Goal: Task Accomplishment & Management: Manage account settings

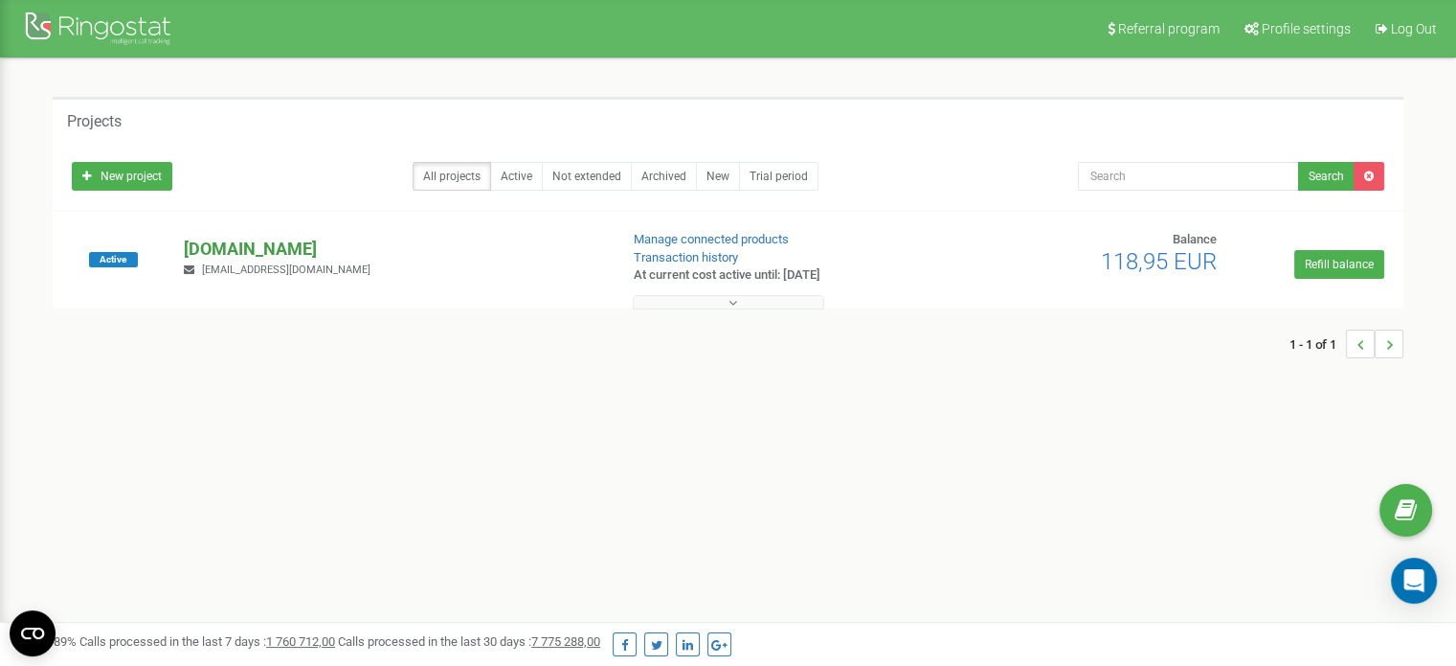
click at [245, 246] on p "[DOMAIN_NAME]" at bounding box center [393, 249] width 418 height 25
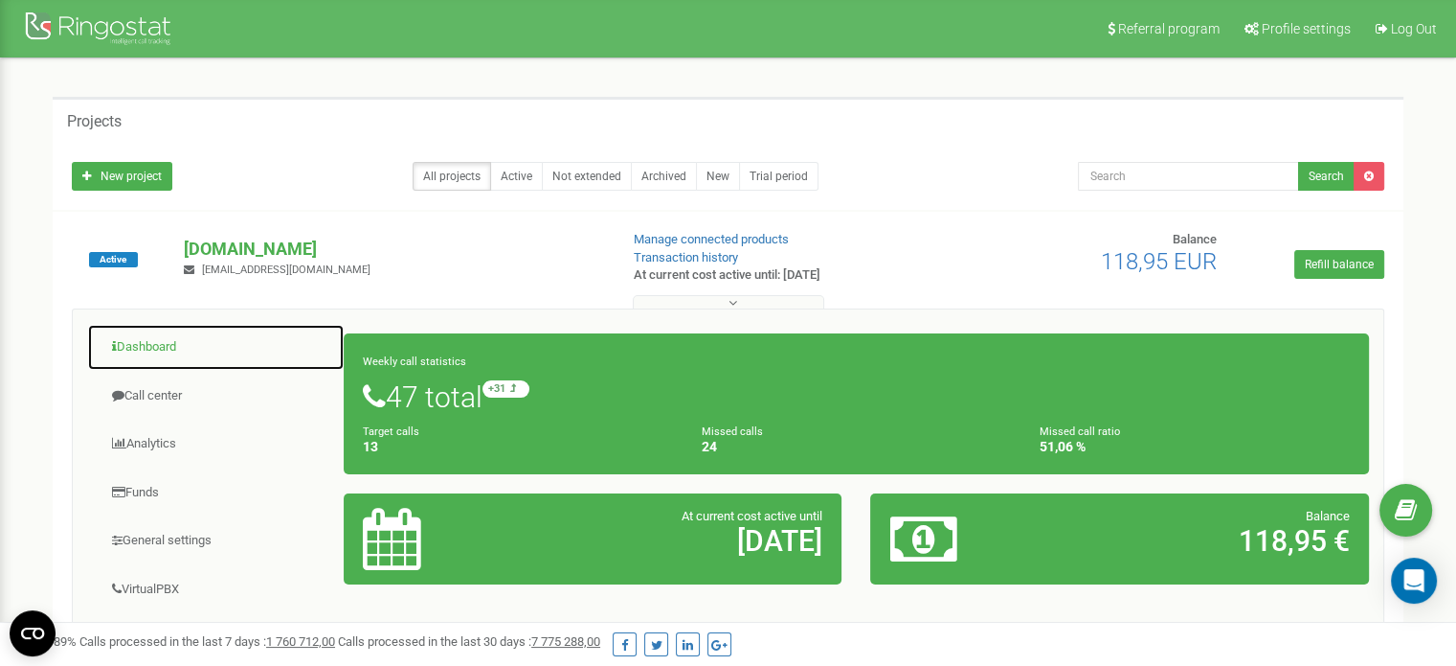
click at [117, 337] on link "Dashboard" at bounding box center [216, 347] width 258 height 47
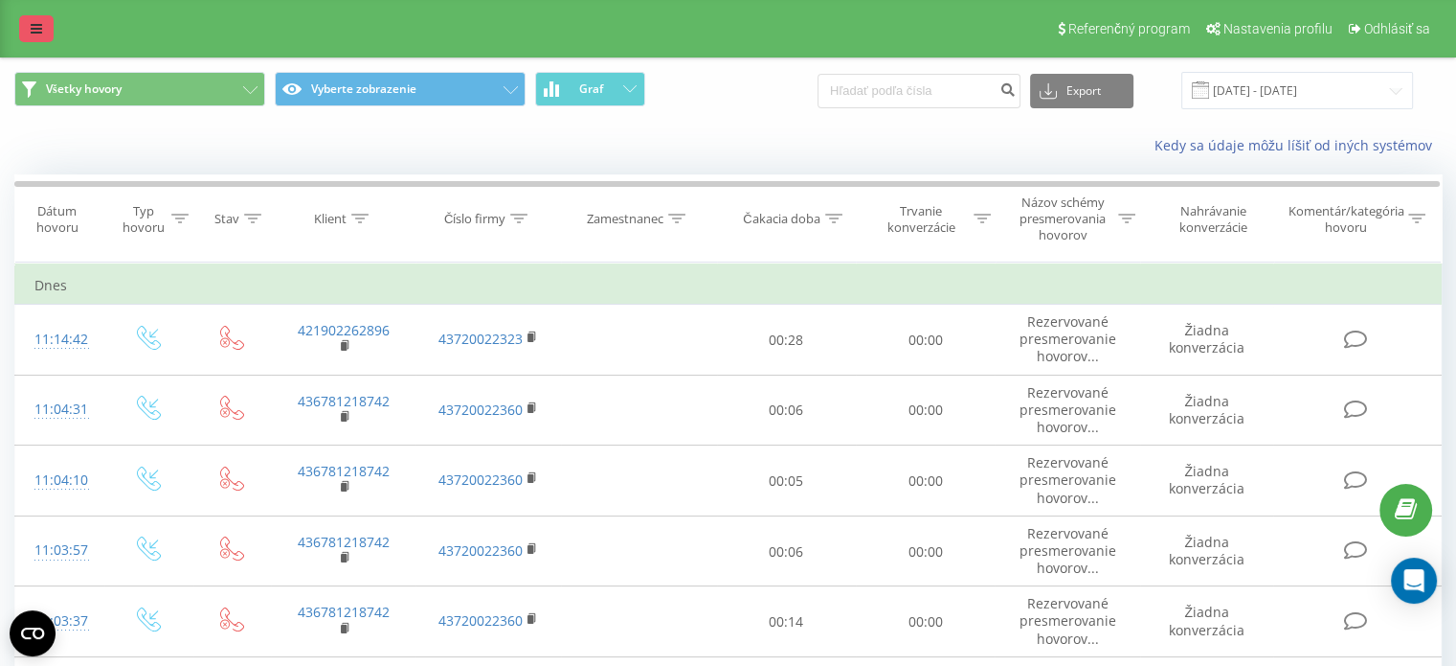
click at [30, 20] on link at bounding box center [36, 28] width 34 height 27
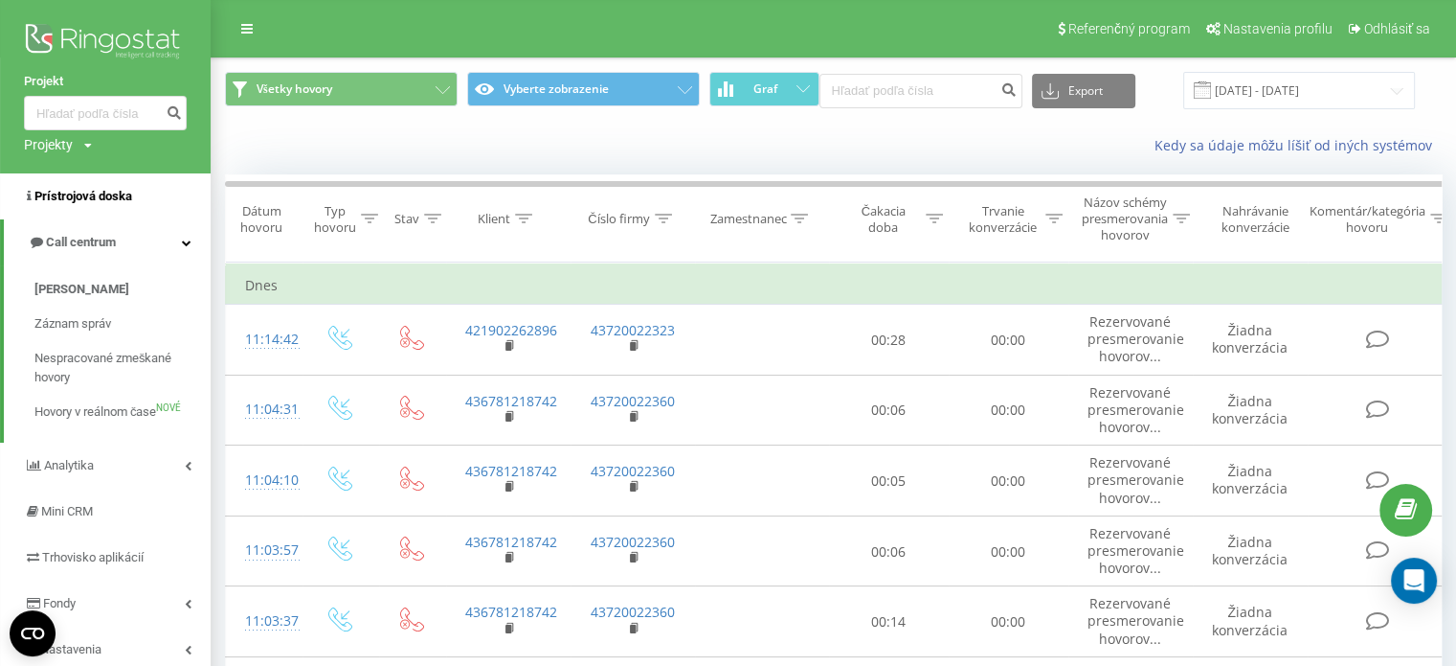
click at [100, 197] on font "Prístrojová doska" at bounding box center [83, 196] width 98 height 14
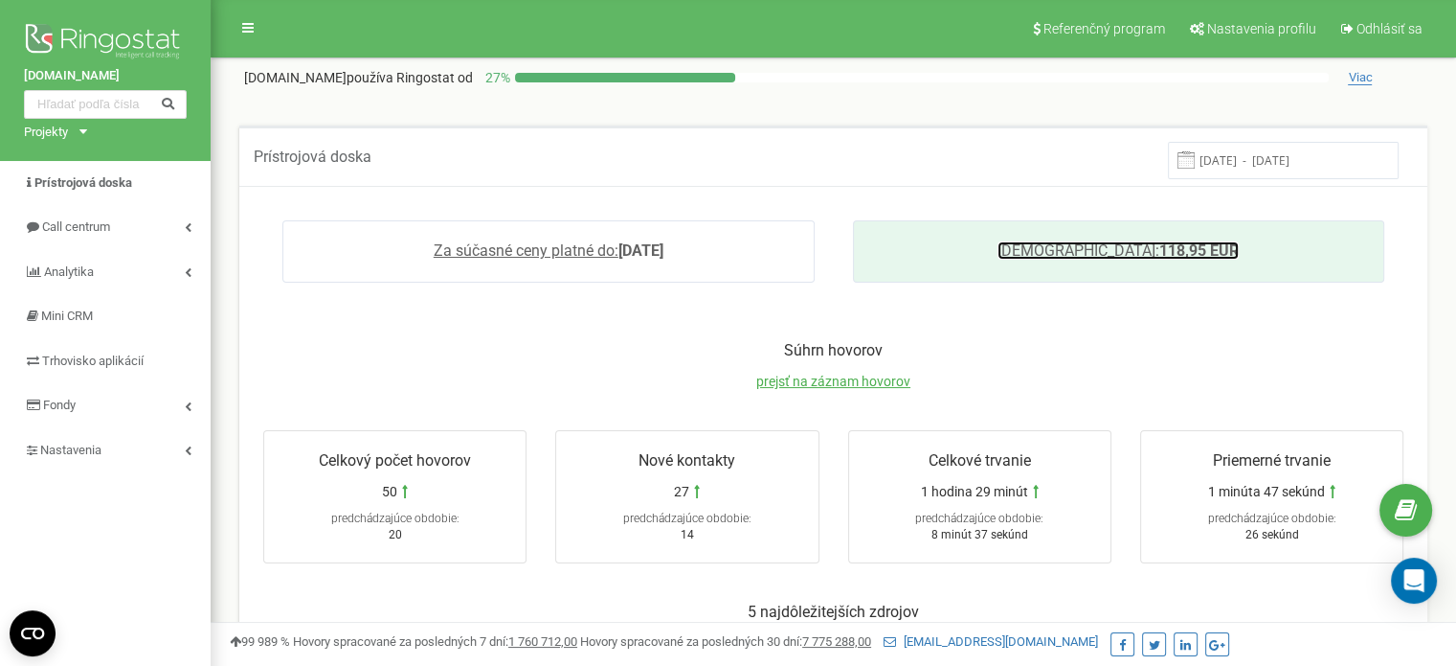
click at [1084, 260] on font "Zostatok:" at bounding box center [1079, 250] width 162 height 18
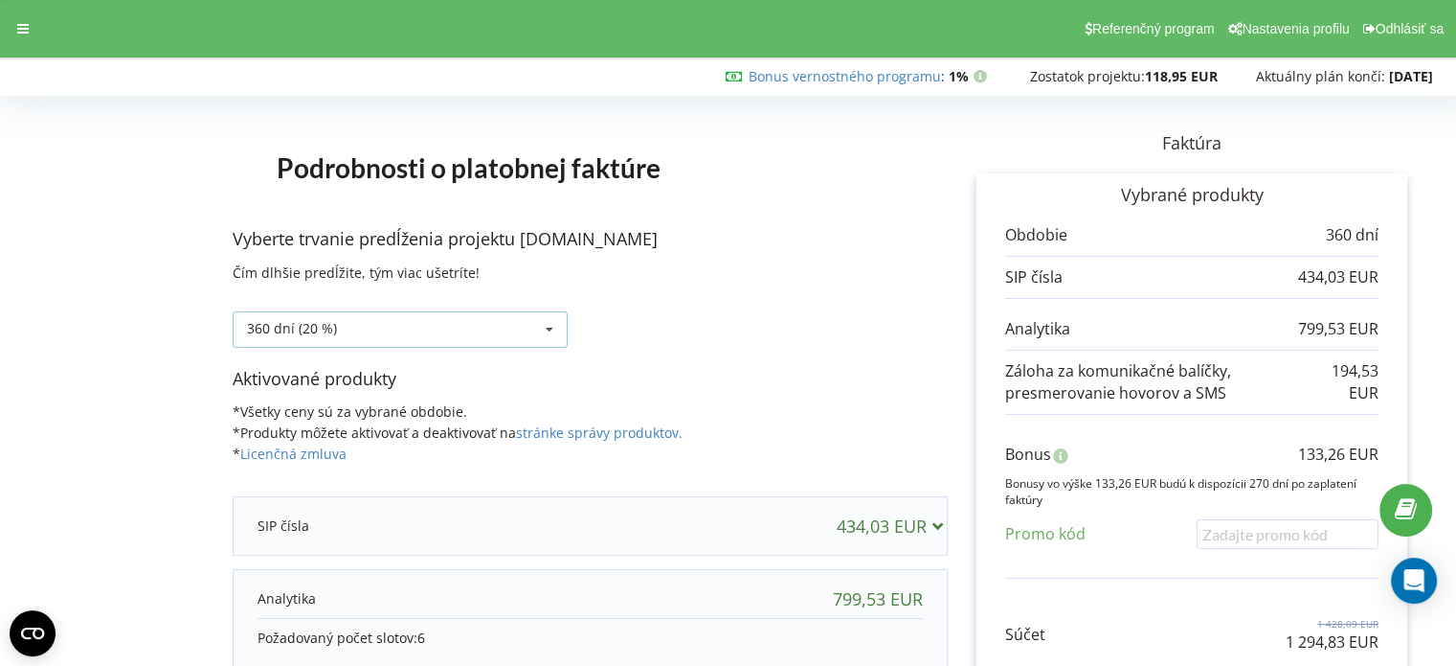
click at [556, 332] on icon at bounding box center [549, 329] width 29 height 35
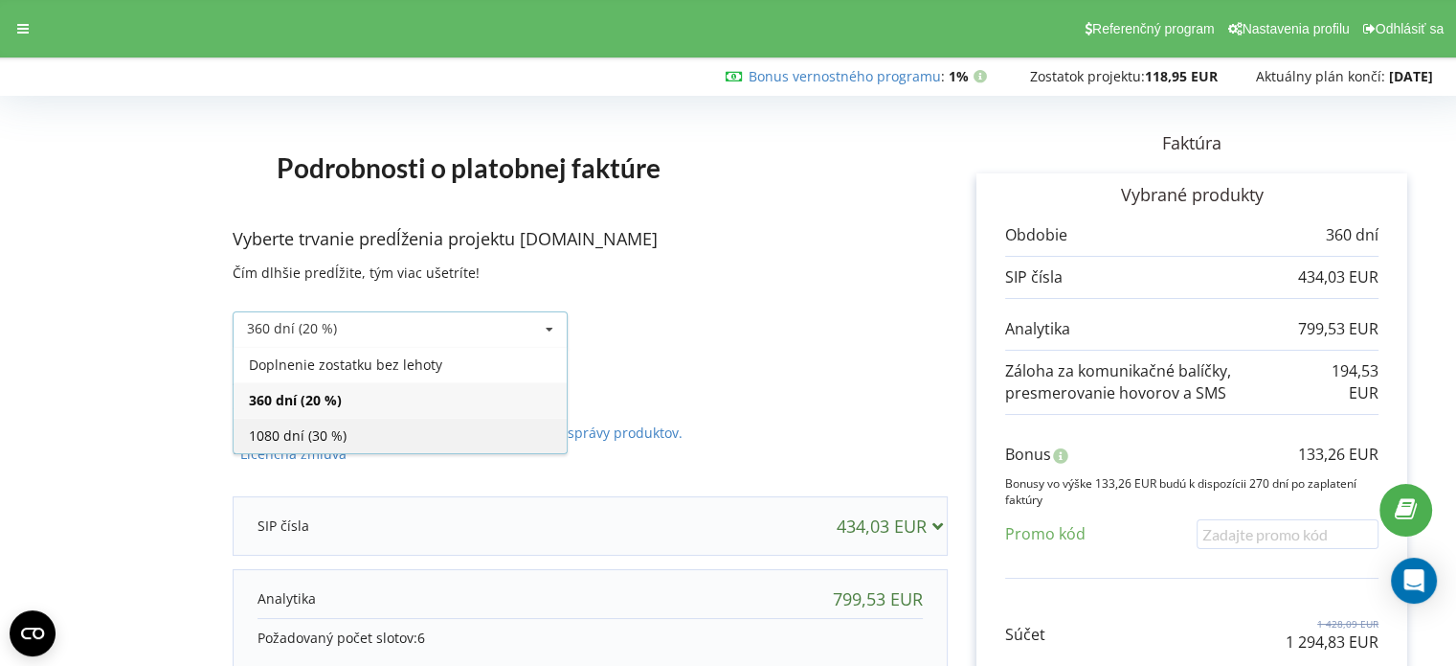
click at [303, 436] on font "1080 dní (30 %)" at bounding box center [298, 435] width 98 height 18
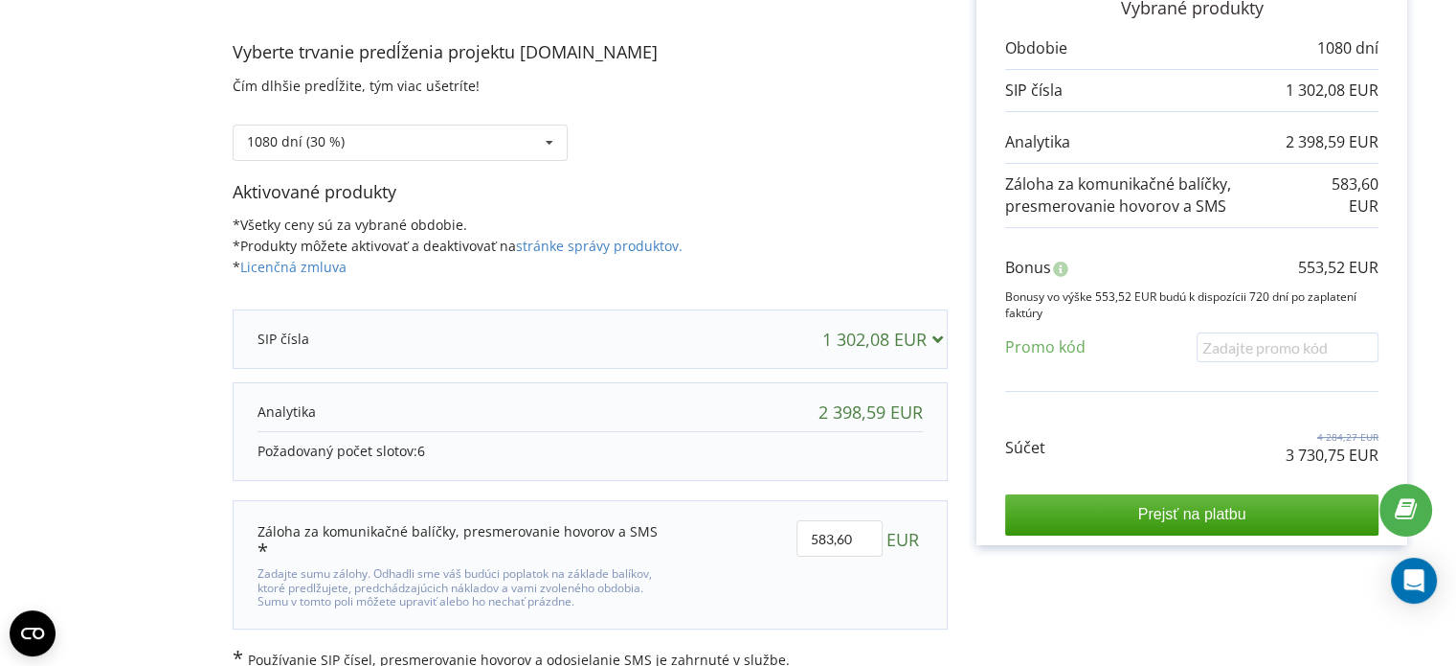
scroll to position [91, 0]
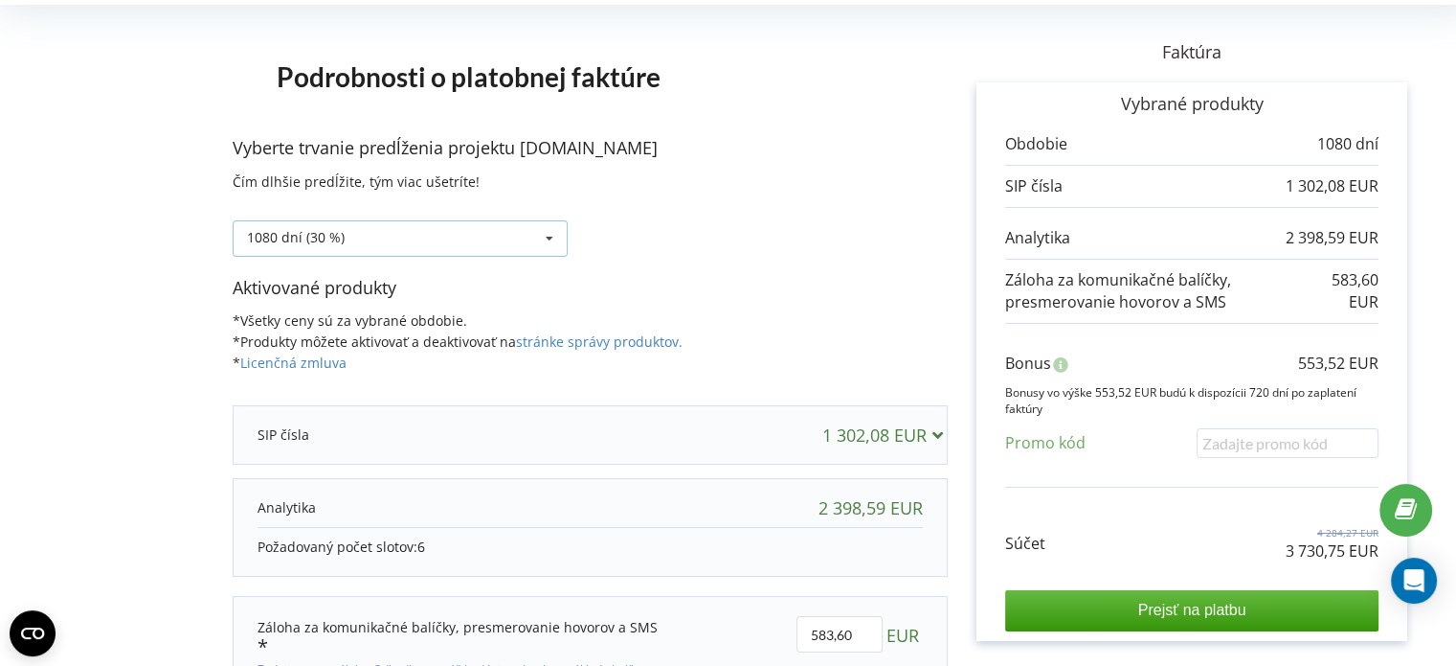
click at [555, 243] on icon at bounding box center [549, 238] width 29 height 35
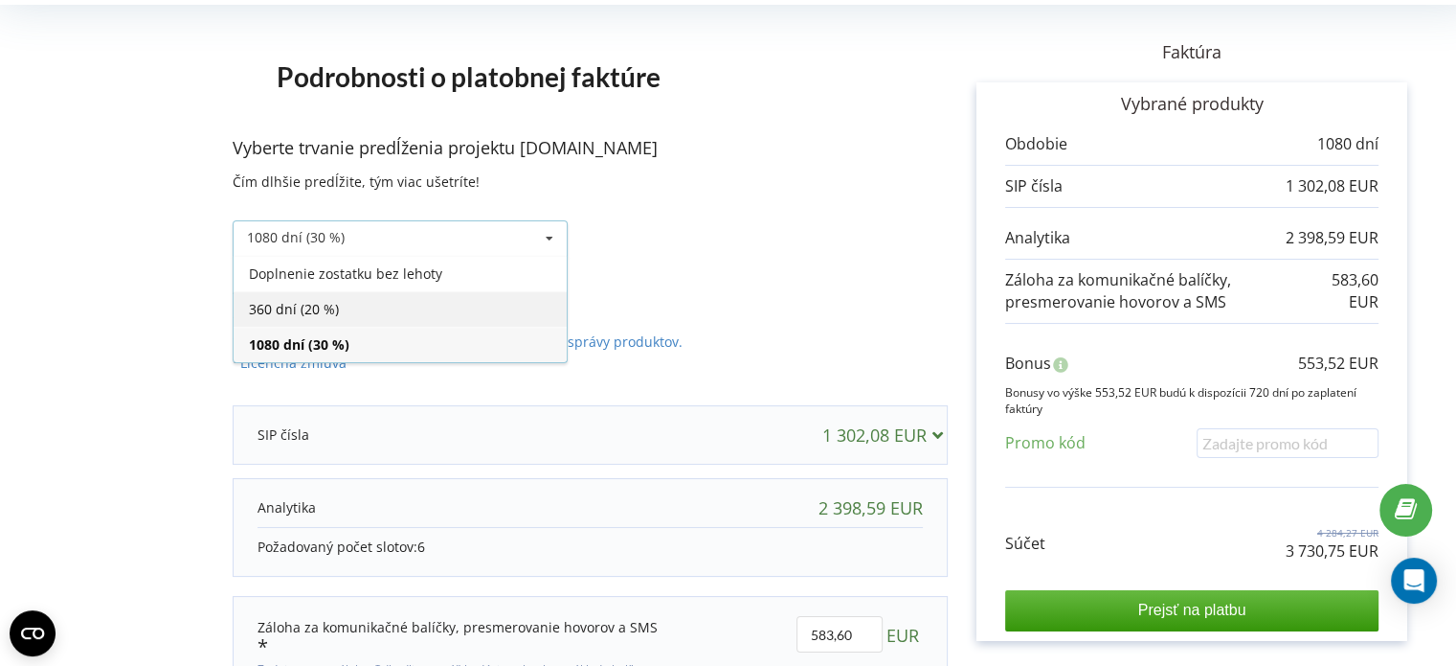
click at [326, 303] on font "360 dní (20 %)" at bounding box center [294, 309] width 90 height 18
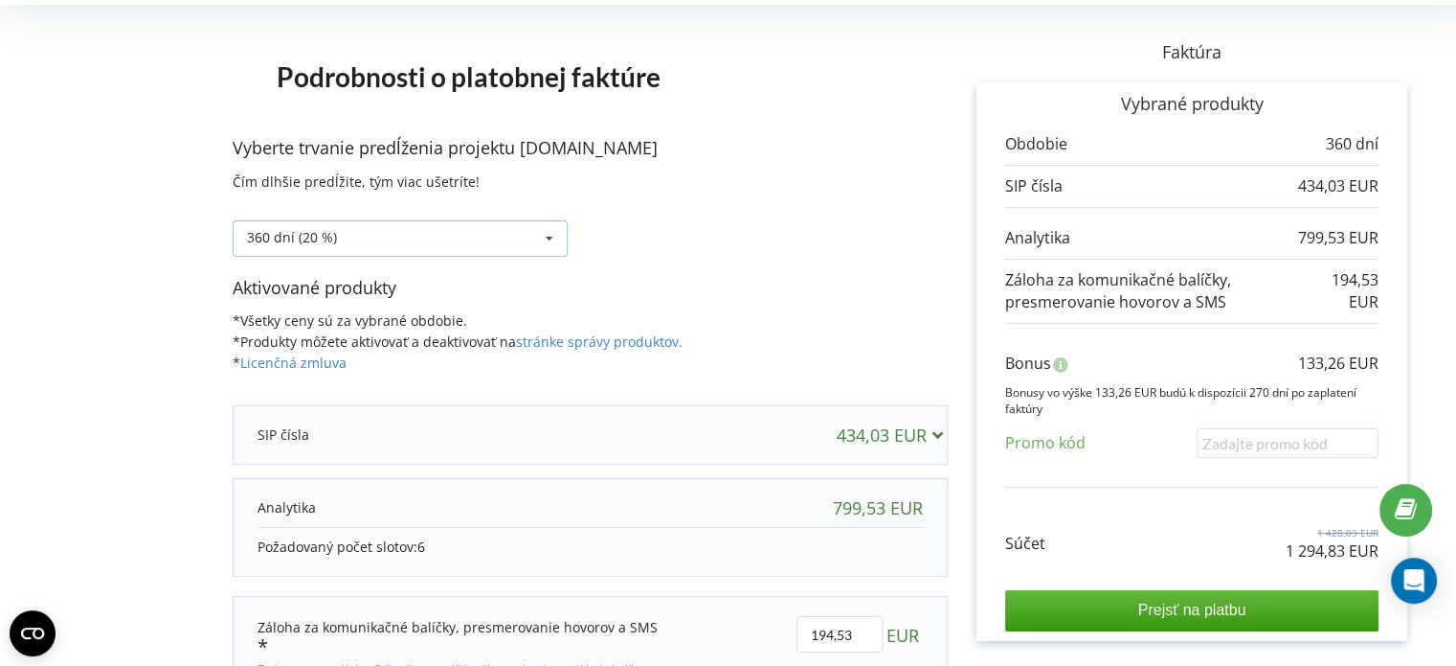
click at [537, 235] on icon at bounding box center [549, 238] width 29 height 35
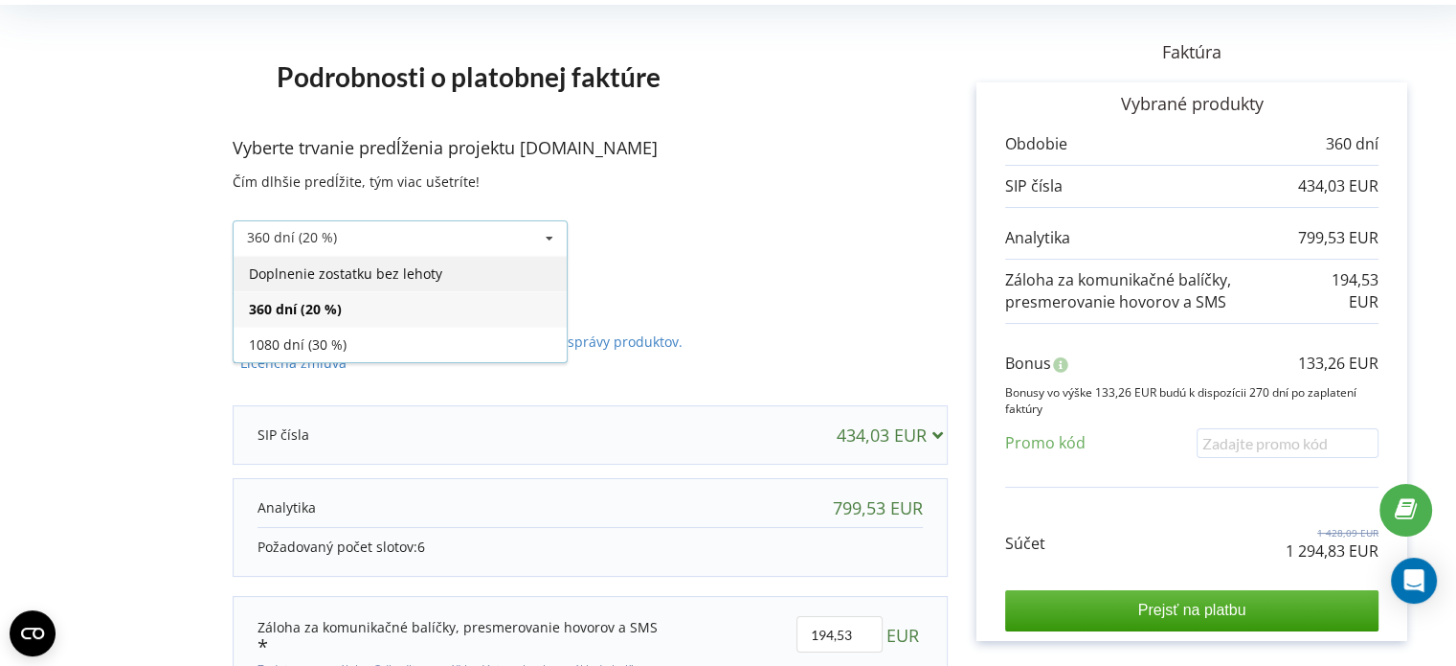
click at [365, 275] on font "Doplnenie zostatku bez lehoty" at bounding box center [345, 273] width 193 height 18
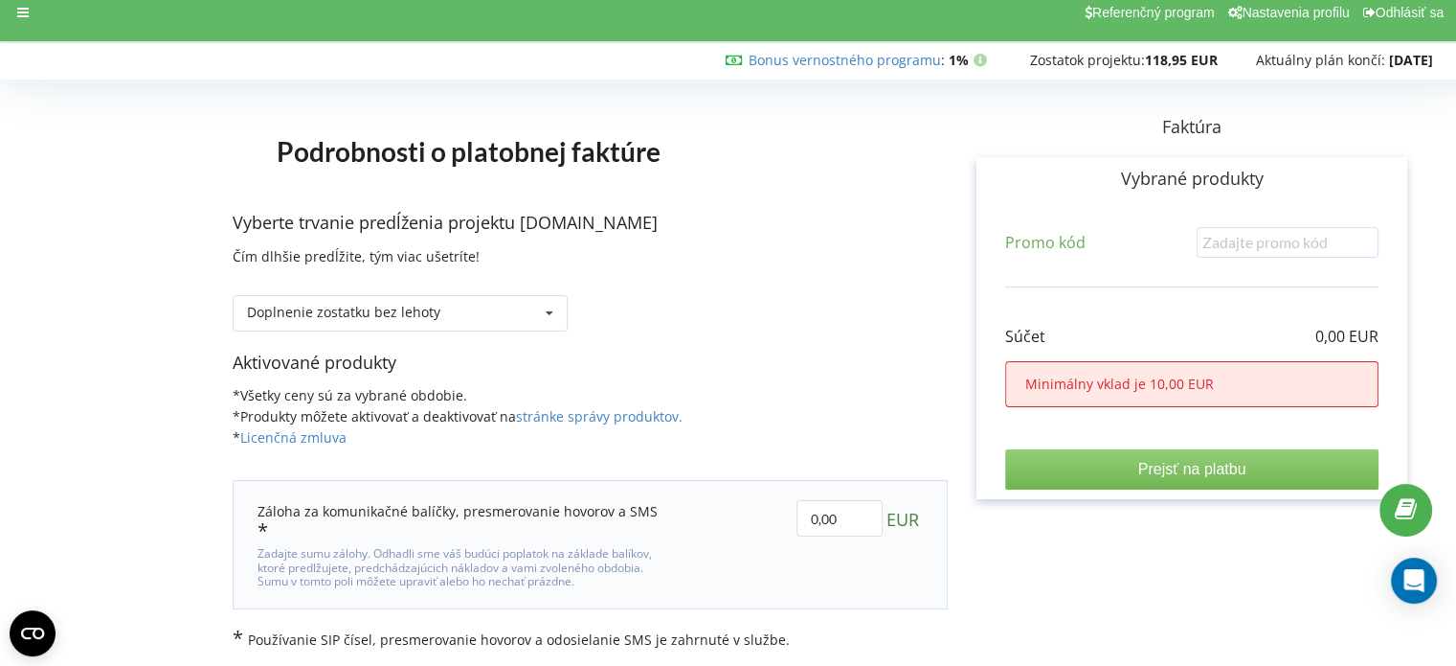
scroll to position [0, 0]
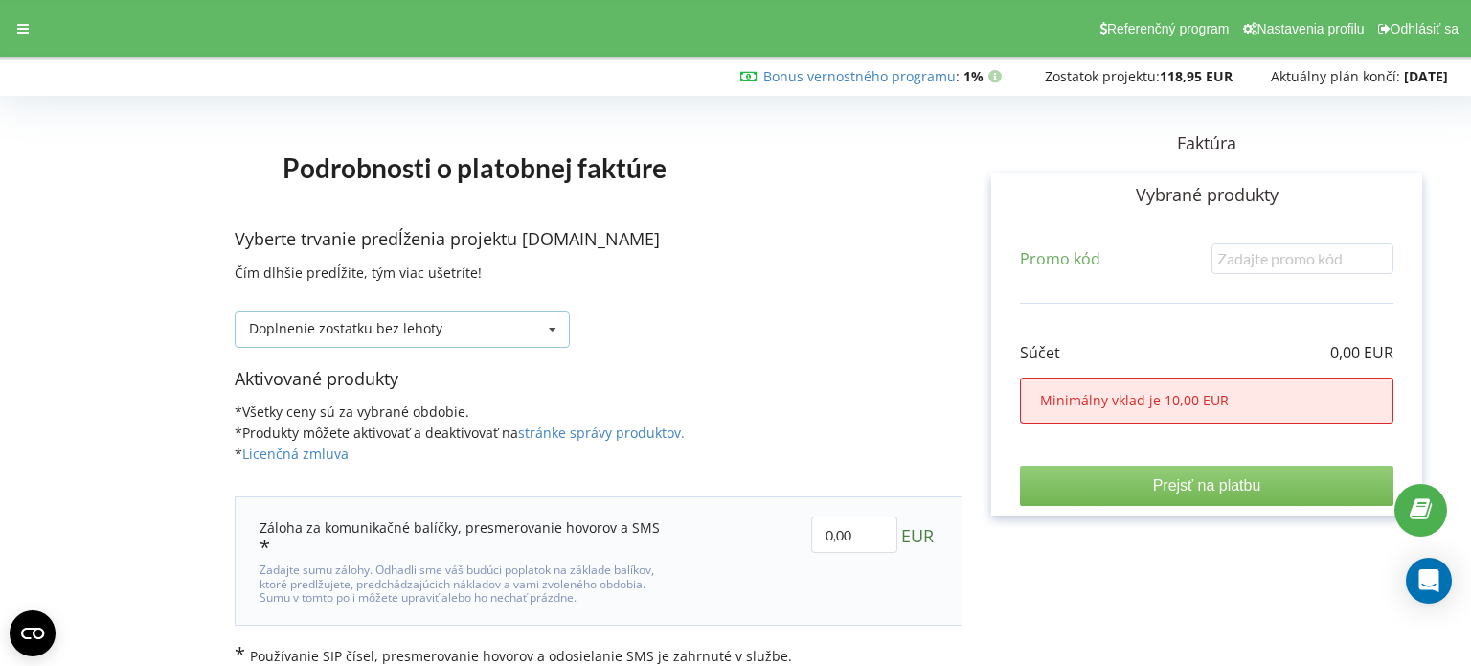
click at [556, 329] on icon at bounding box center [552, 329] width 29 height 35
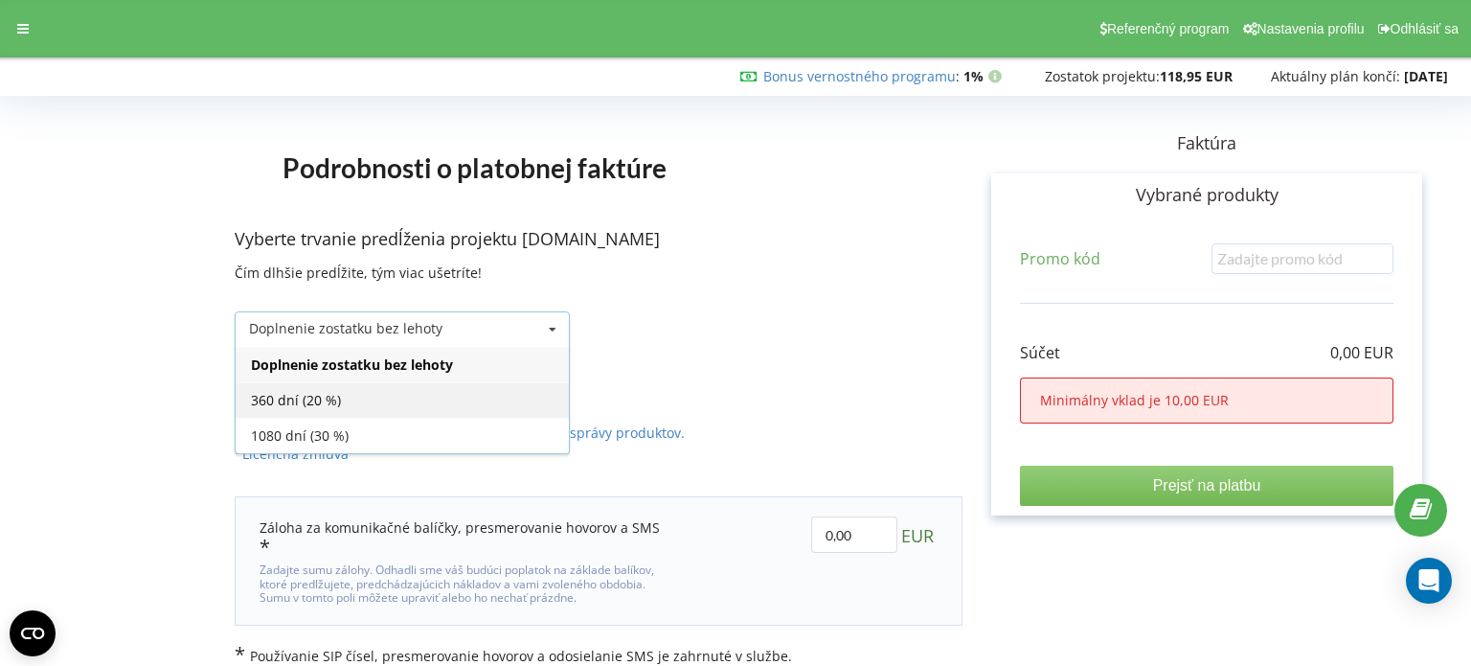
click at [333, 400] on font "360 dní (20 %)" at bounding box center [296, 400] width 90 height 18
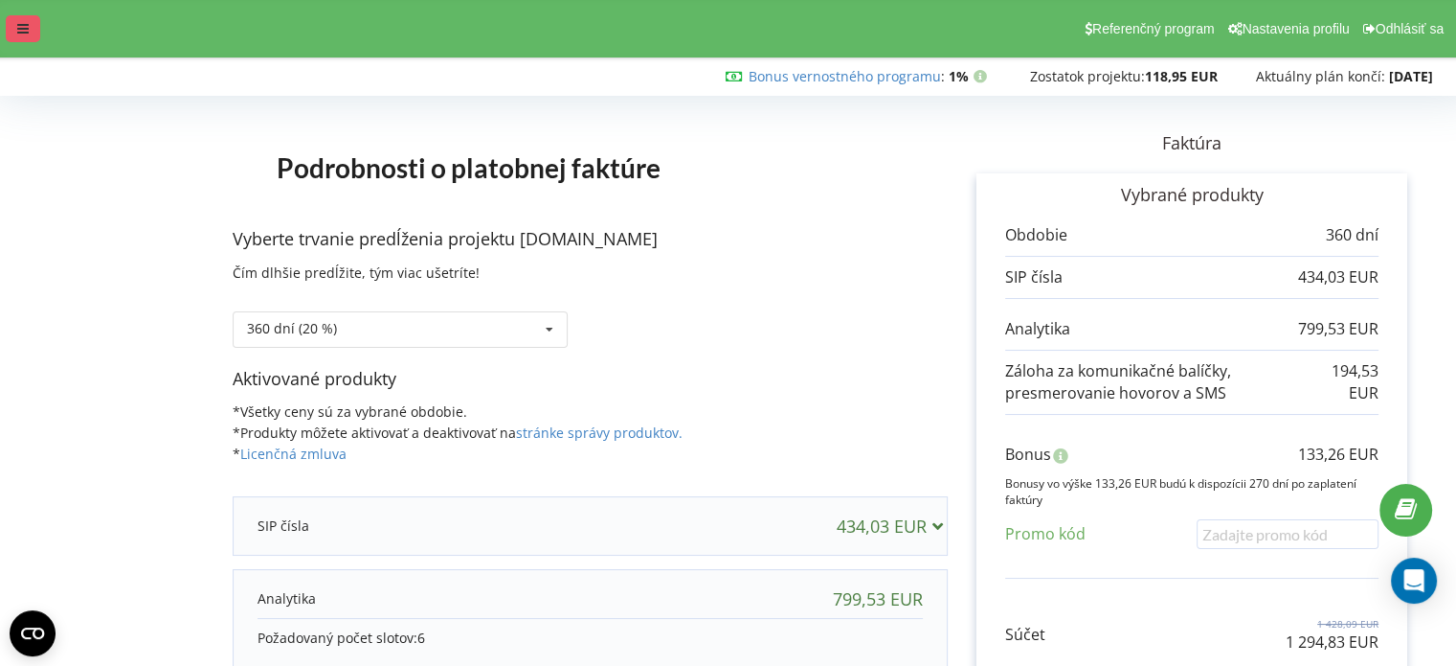
click at [21, 27] on icon at bounding box center [22, 28] width 11 height 13
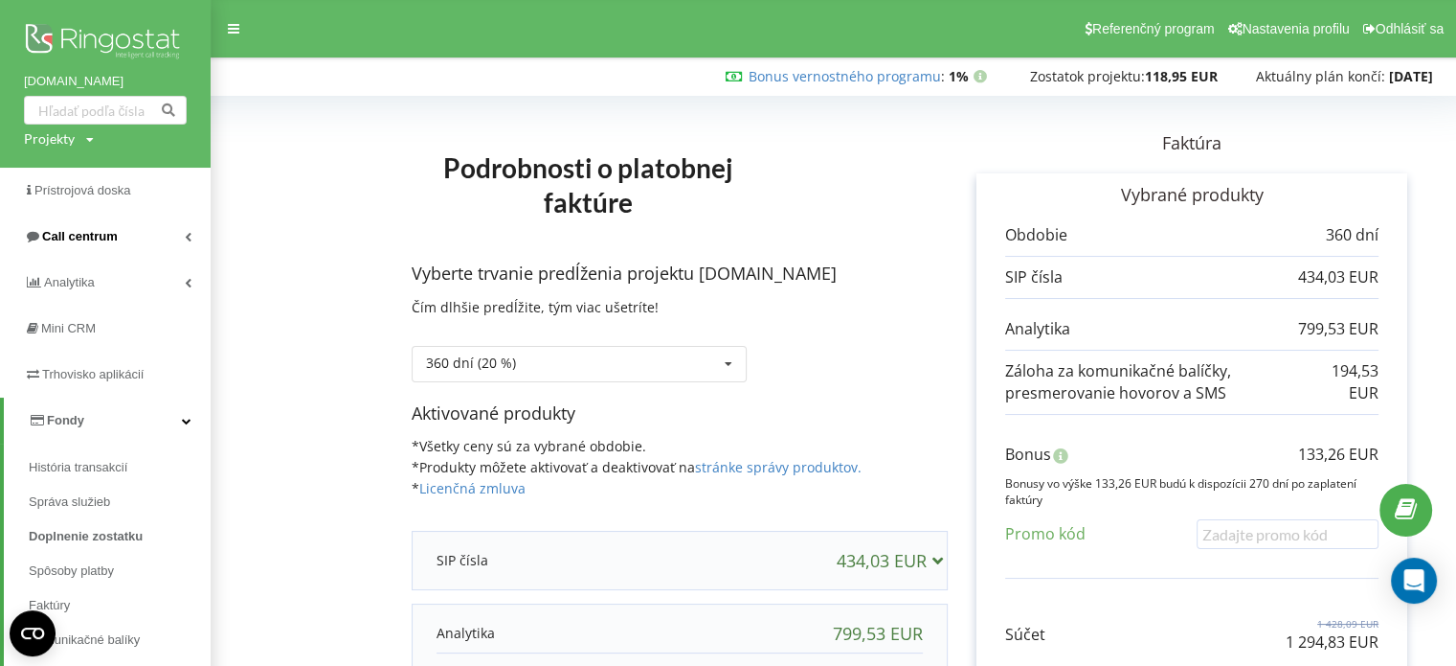
click at [86, 238] on font "Call centrum" at bounding box center [80, 236] width 76 height 14
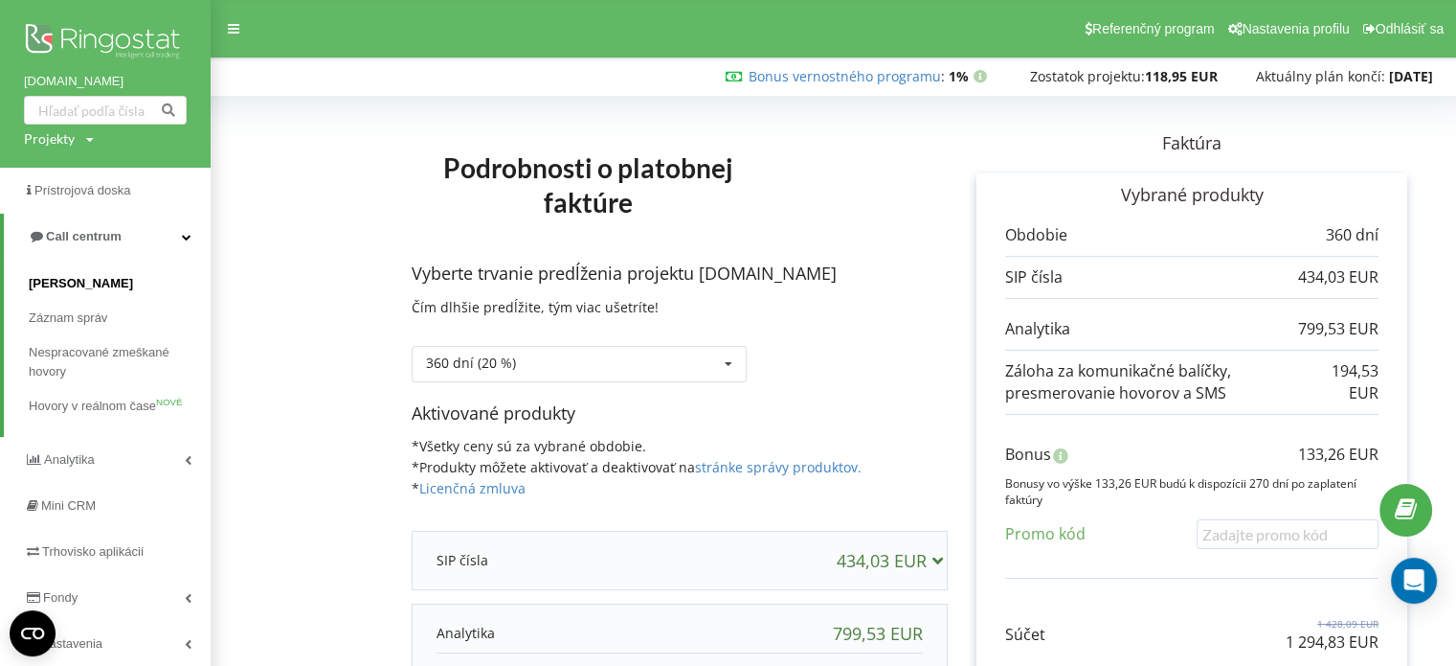
click at [96, 285] on font "[PERSON_NAME]" at bounding box center [81, 283] width 104 height 14
